Goal: Find specific page/section: Find specific page/section

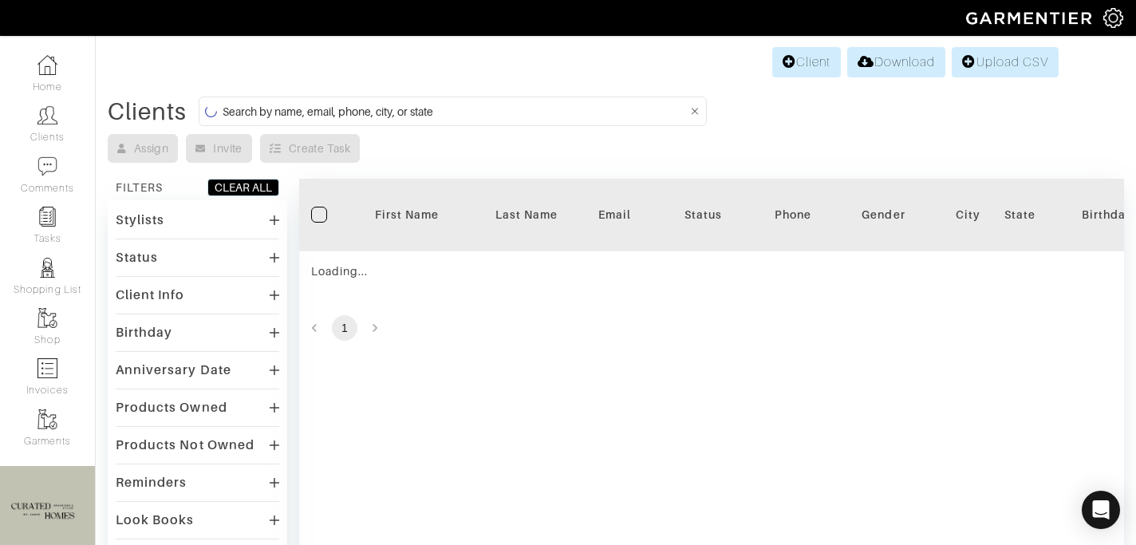
click at [387, 107] on input at bounding box center [455, 111] width 465 height 20
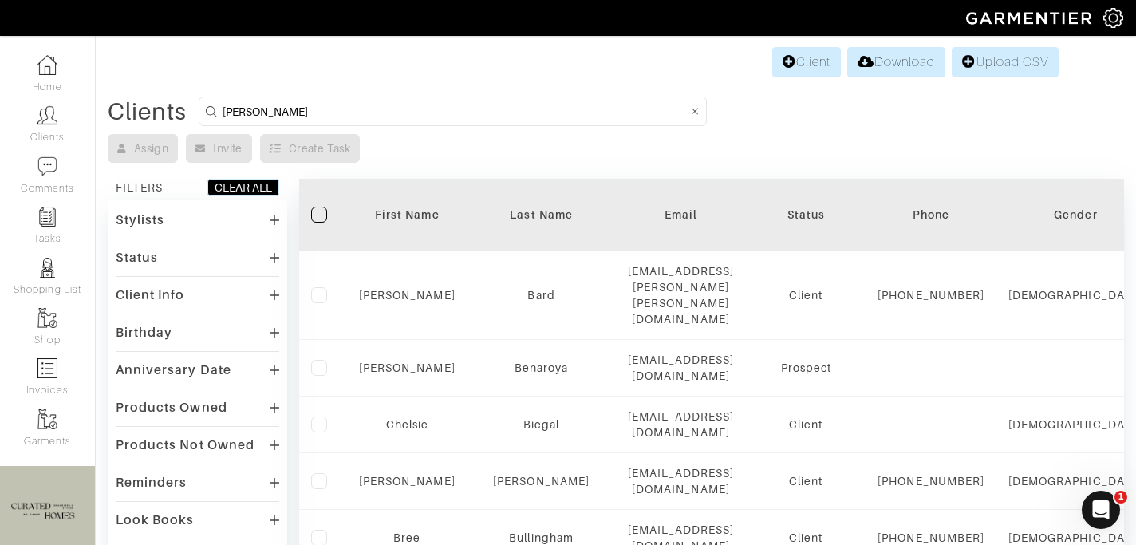
type input "[PERSON_NAME]"
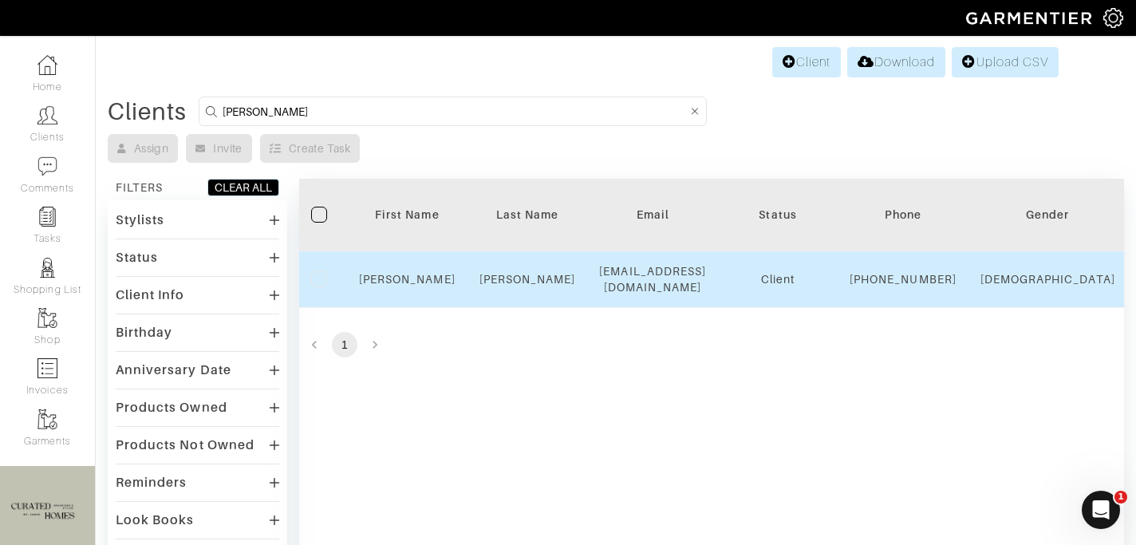
click at [405, 287] on div "[PERSON_NAME]" at bounding box center [407, 279] width 97 height 16
click at [400, 283] on link "[PERSON_NAME]" at bounding box center [407, 279] width 97 height 13
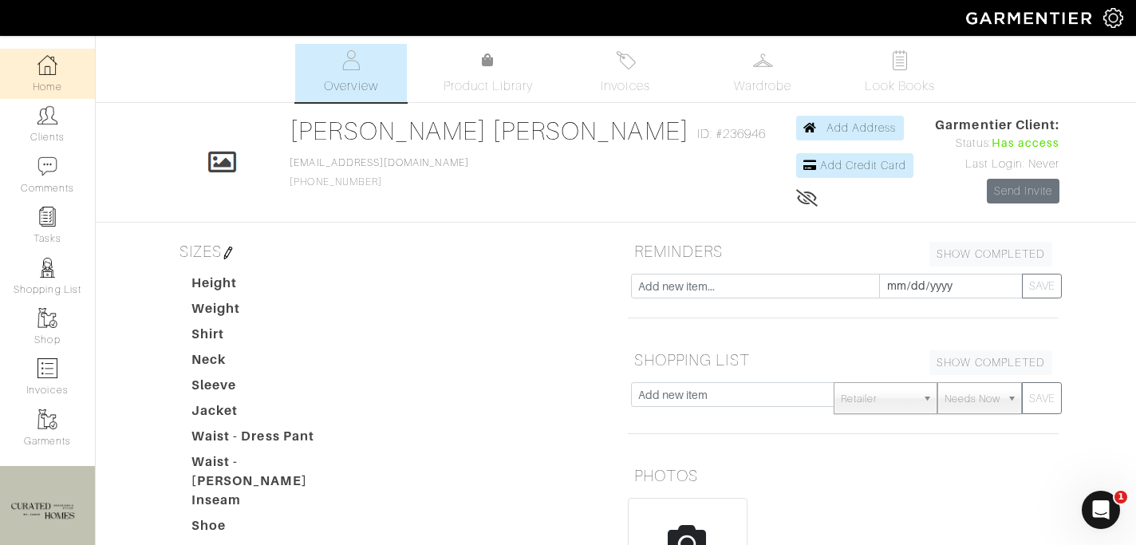
click at [50, 81] on link "Home" at bounding box center [47, 74] width 95 height 50
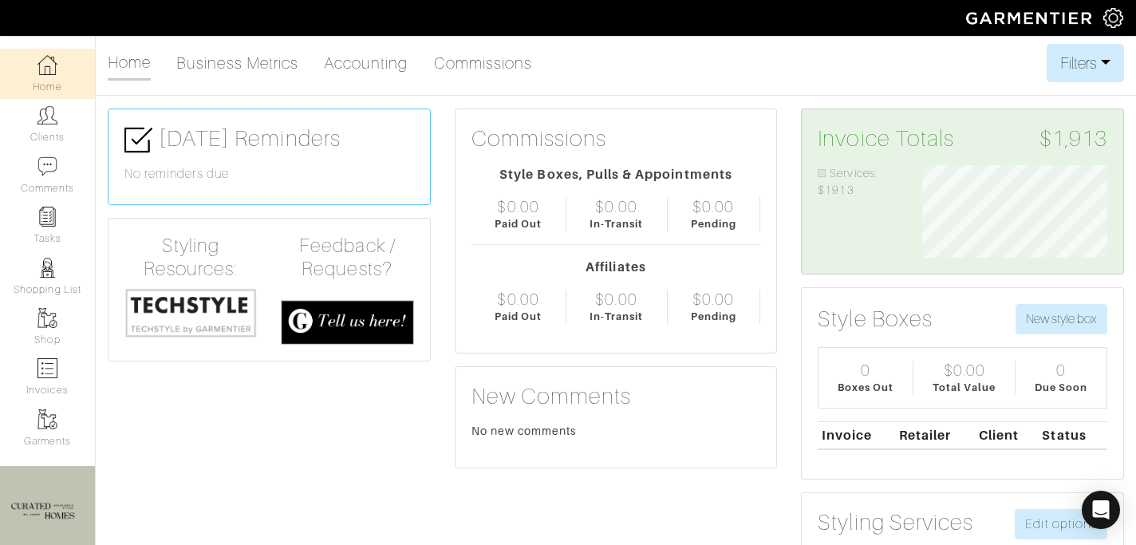
scroll to position [93, 208]
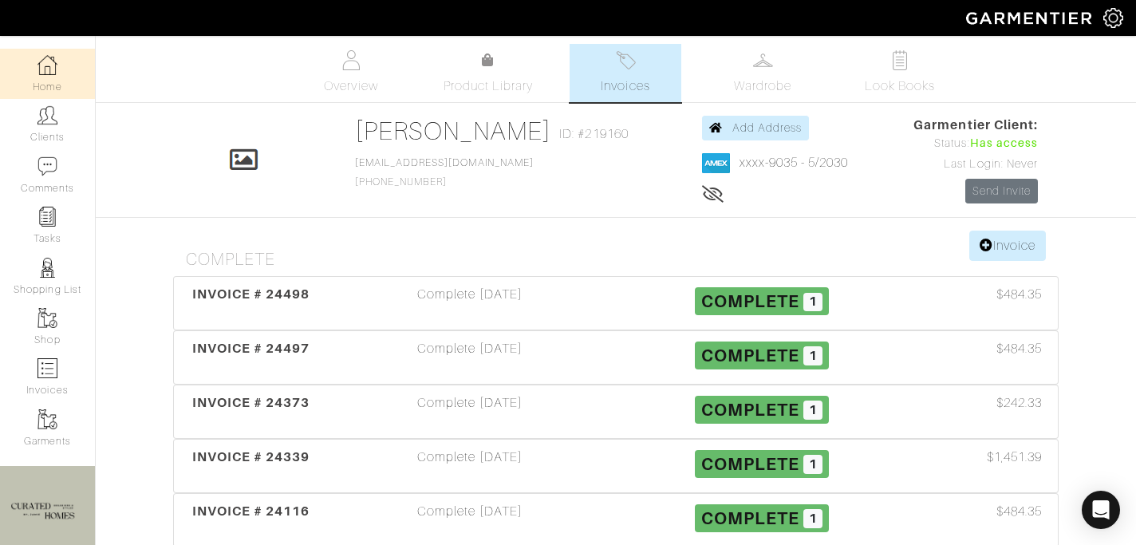
click at [38, 73] on img at bounding box center [48, 65] width 20 height 20
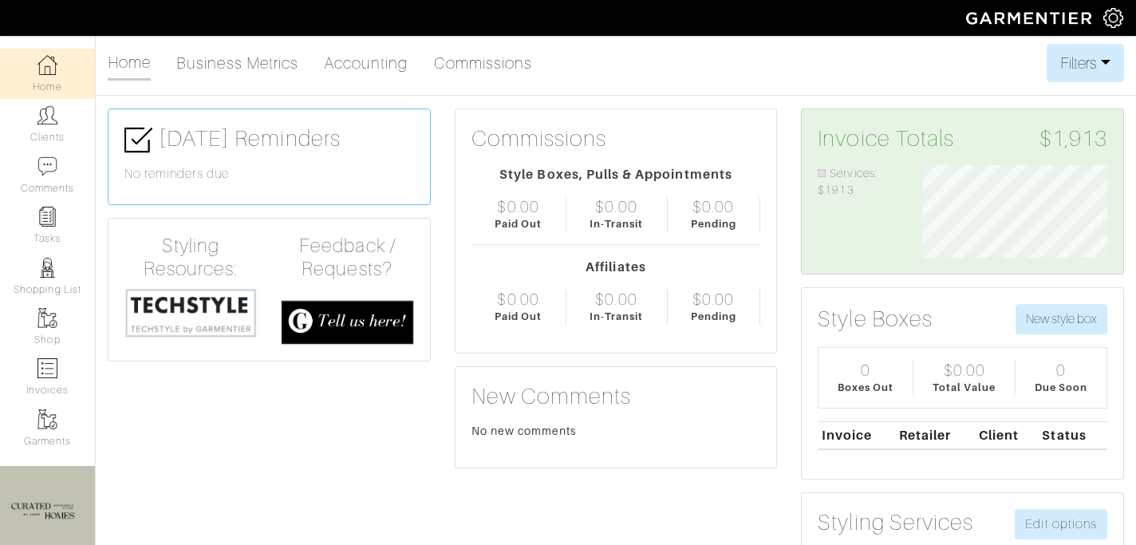
scroll to position [93, 208]
click at [61, 129] on link "Clients" at bounding box center [47, 124] width 95 height 50
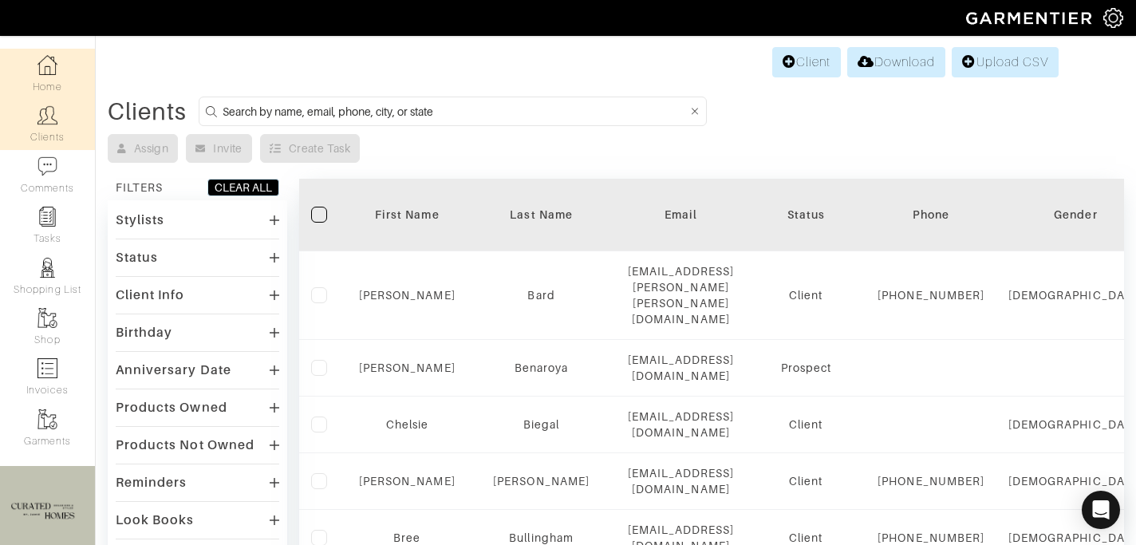
click at [43, 93] on link "Home" at bounding box center [47, 74] width 95 height 50
